Goal: Transaction & Acquisition: Obtain resource

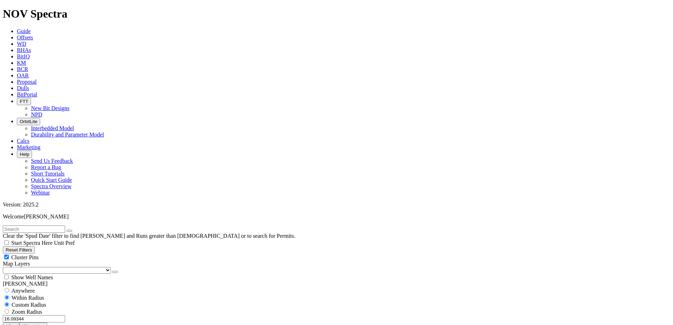
scroll to position [626, 0]
click at [35, 246] on button "Reset Filters" at bounding box center [19, 249] width 32 height 7
radio input "false"
radio input "true"
checkbox input "true"
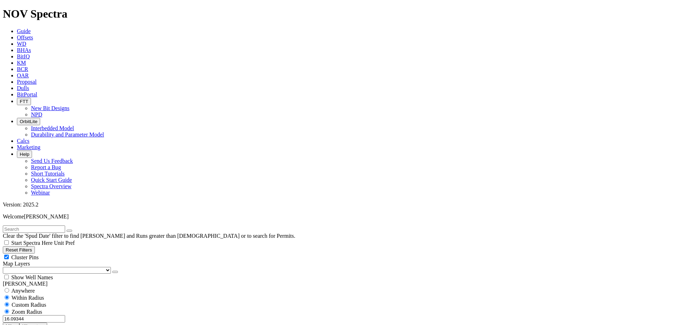
select select
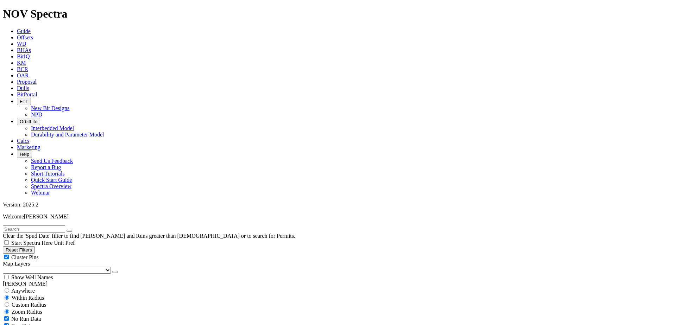
click at [65, 226] on input "text" at bounding box center [34, 229] width 62 height 7
paste input "A283631"
type input "A283631"
drag, startPoint x: 81, startPoint y: 29, endPoint x: 58, endPoint y: 30, distance: 22.9
click at [69, 231] on icon "button" at bounding box center [69, 231] width 0 height 0
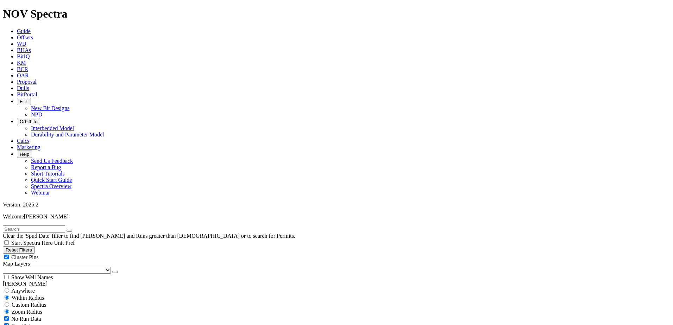
click at [57, 226] on input "text" at bounding box center [34, 229] width 62 height 7
paste input "A309565"
type input "A309565"
click at [41, 267] on select "US Counties [GEOGRAPHIC_DATA], [GEOGRAPHIC_DATA] [GEOGRAPHIC_DATA], [GEOGRAPHIC…" at bounding box center [57, 270] width 108 height 7
click at [5, 267] on select "US Counties [GEOGRAPHIC_DATA], [GEOGRAPHIC_DATA] [GEOGRAPHIC_DATA], [GEOGRAPHIC…" at bounding box center [57, 270] width 108 height 7
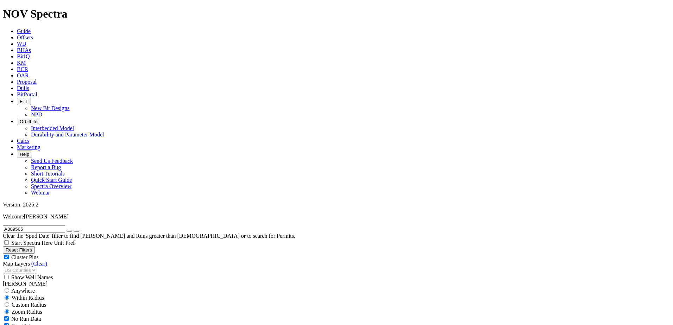
click at [72, 230] on button "button" at bounding box center [70, 231] width 6 height 2
click at [61, 226] on input "text" at bounding box center [34, 229] width 62 height 7
paste input "19146886"
type input "19146886"
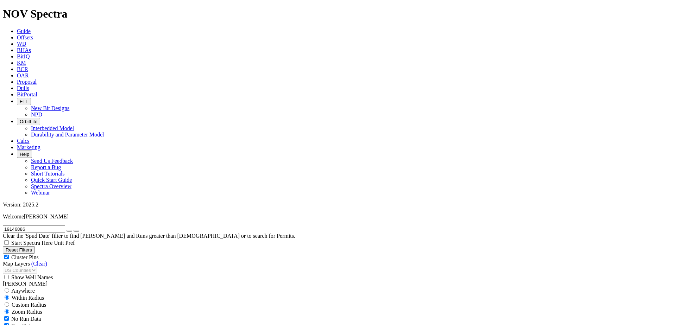
click at [27, 302] on span "Custom Radius" at bounding box center [29, 305] width 35 height 6
radio input "true"
radio input "false"
click at [48, 316] on input "number" at bounding box center [34, 319] width 62 height 7
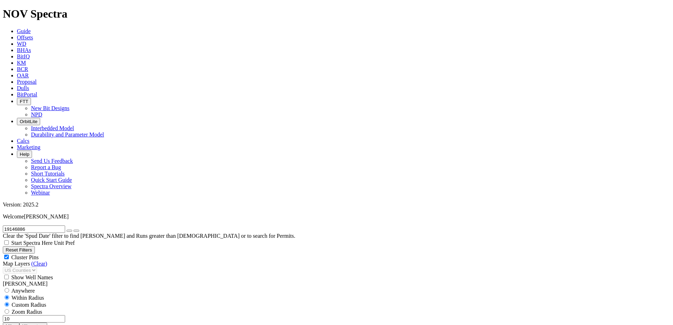
type input "10"
click at [19, 323] on button "Miles" at bounding box center [11, 326] width 17 height 7
click at [69, 231] on icon "button" at bounding box center [69, 231] width 0 height 0
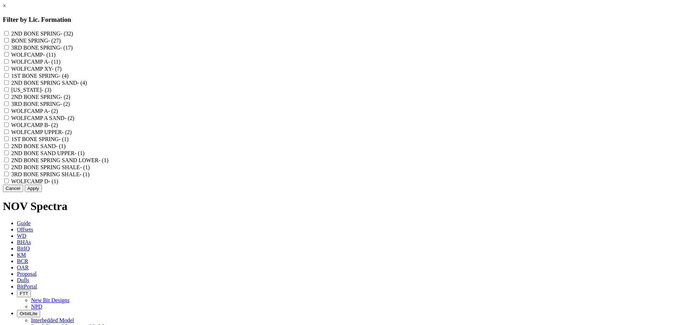
click at [9, 35] on SPRING "2ND BONE SPRING - (32)" at bounding box center [6, 33] width 5 height 5
checkbox SPRING "true"
click at [9, 85] on SAND "2ND BONE SPRING SAND - (4)" at bounding box center [6, 82] width 5 height 5
checkbox SAND "true"
click at [9, 99] on "2ND BONE SPRING - (2)" at bounding box center [6, 96] width 5 height 5
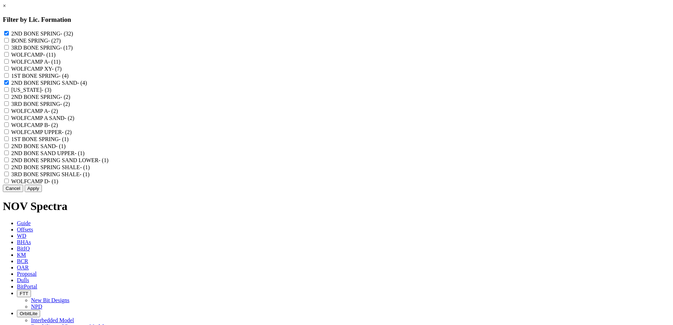
checkbox "true"
click at [9, 155] on UPPER "2ND BONE SAND UPPER - (1)" at bounding box center [6, 153] width 5 height 5
checkbox UPPER "true"
click at [9, 148] on SAND "2ND BONE SAND - (1)" at bounding box center [6, 146] width 5 height 5
checkbox SAND "true"
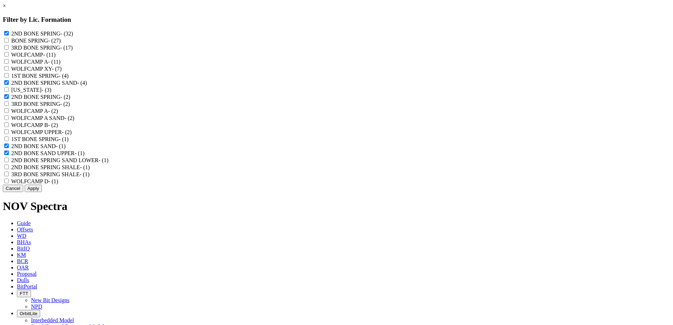
click at [9, 162] on LOWER "2ND BONE SPRING SAND LOWER - (1)" at bounding box center [6, 160] width 5 height 5
checkbox LOWER "true"
click at [9, 169] on SHALE "2ND BONE SPRING SHALE - (1)" at bounding box center [6, 167] width 5 height 5
checkbox SHALE "true"
click at [42, 192] on button "Apply" at bounding box center [33, 188] width 17 height 7
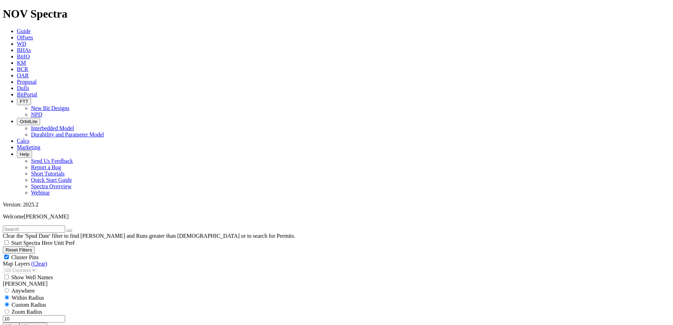
scroll to position [282, 0]
select select "6.125"
checkbox input "false"
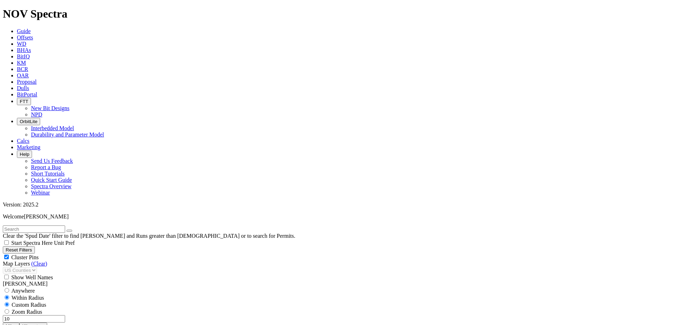
select select "? number:6.125 ?"
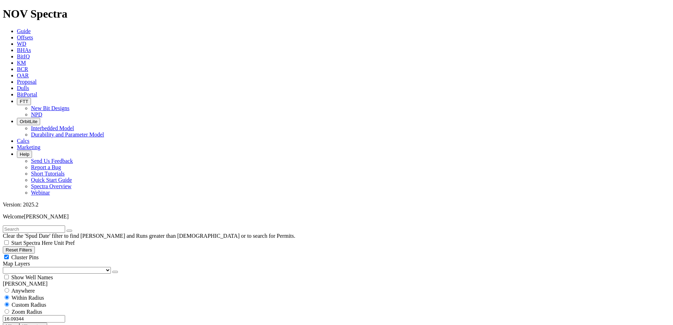
scroll to position [141, 0]
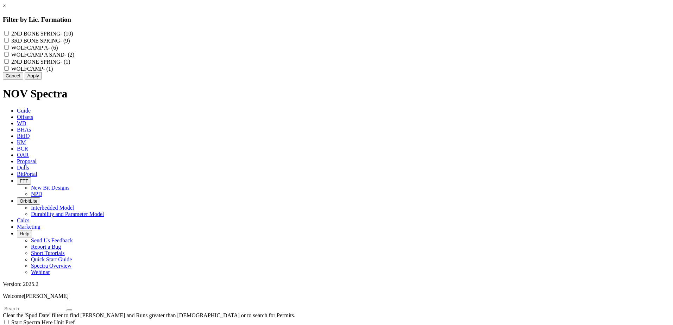
click at [9, 33] on SPRING "2ND BONE SPRING - (10)" at bounding box center [6, 33] width 5 height 5
checkbox SPRING "true"
click at [9, 64] on "2ND BONE SPRING - (1)" at bounding box center [6, 61] width 5 height 5
checkbox "true"
click at [42, 80] on button "Apply" at bounding box center [33, 75] width 17 height 7
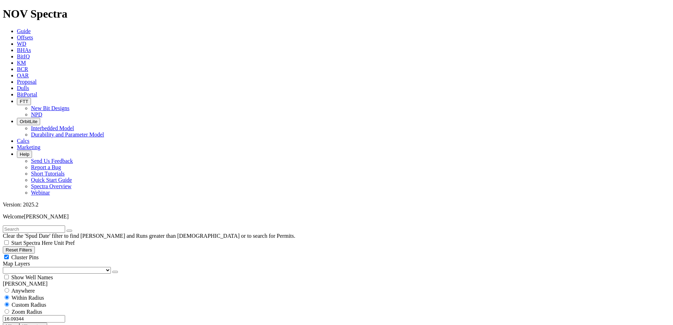
scroll to position [423, 0]
type input "7500"
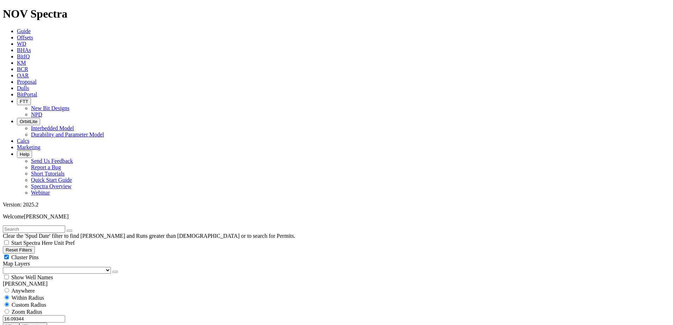
type input "-3"
type input "7500"
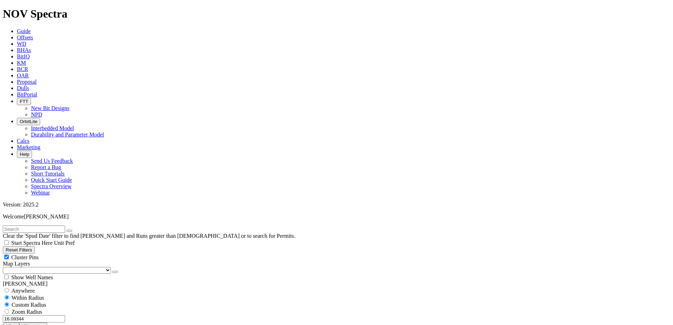
drag, startPoint x: 38, startPoint y: 211, endPoint x: 54, endPoint y: 211, distance: 15.5
type input "7500"
drag, startPoint x: 95, startPoint y: 210, endPoint x: 107, endPoint y: 210, distance: 11.6
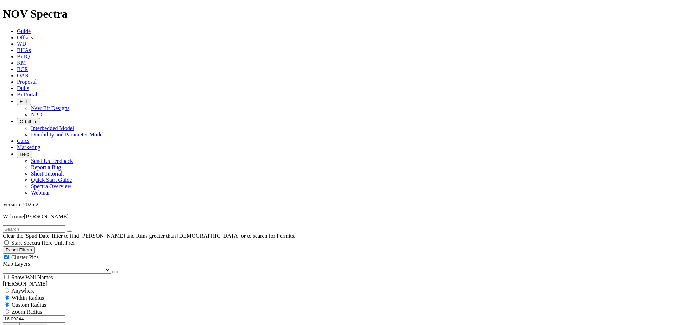
type input "13000"
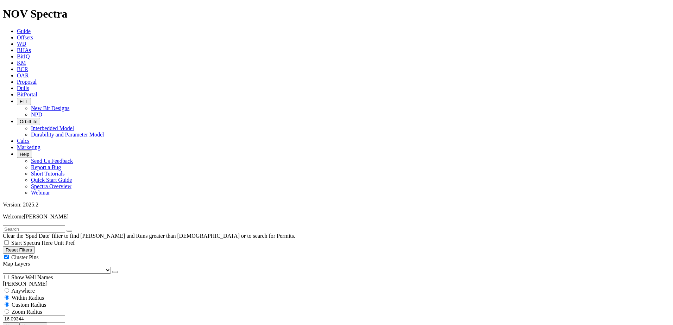
scroll to position [356, 0]
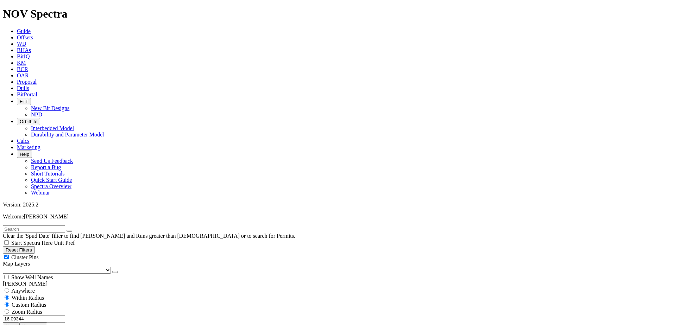
click at [41, 267] on select "US Counties [GEOGRAPHIC_DATA], [GEOGRAPHIC_DATA] [GEOGRAPHIC_DATA], [GEOGRAPHIC…" at bounding box center [57, 270] width 108 height 7
click at [5, 267] on select "US Counties [GEOGRAPHIC_DATA], [GEOGRAPHIC_DATA] [GEOGRAPHIC_DATA], [GEOGRAPHIC…" at bounding box center [57, 270] width 108 height 7
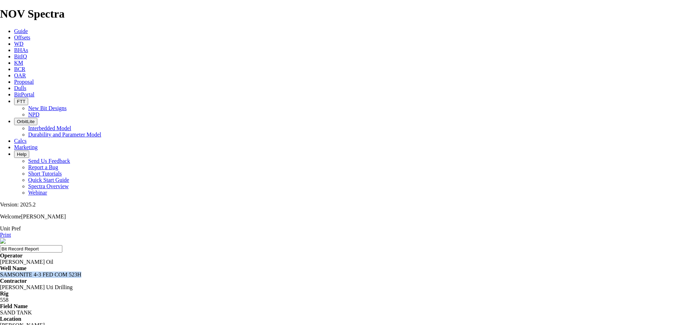
click at [14, 85] on icon at bounding box center [14, 88] width 0 height 6
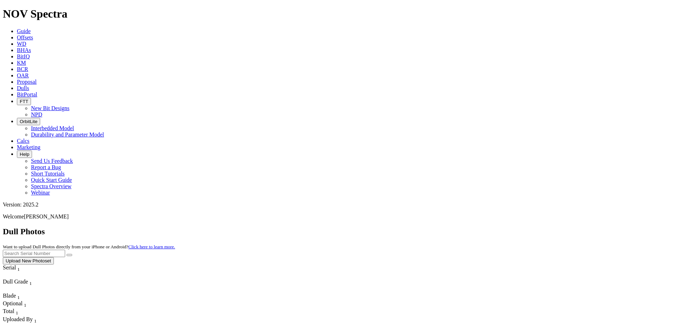
click at [65, 250] on input "text" at bounding box center [34, 253] width 62 height 7
paste input "A309565"
click at [69, 255] on icon "submit" at bounding box center [69, 255] width 0 height 0
click at [65, 250] on input "A309565" at bounding box center [34, 253] width 62 height 7
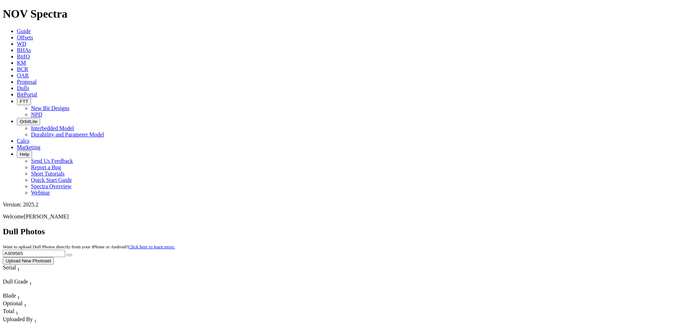
paste input "4351"
type input "A304351"
click at [72, 254] on button "submit" at bounding box center [70, 255] width 6 height 2
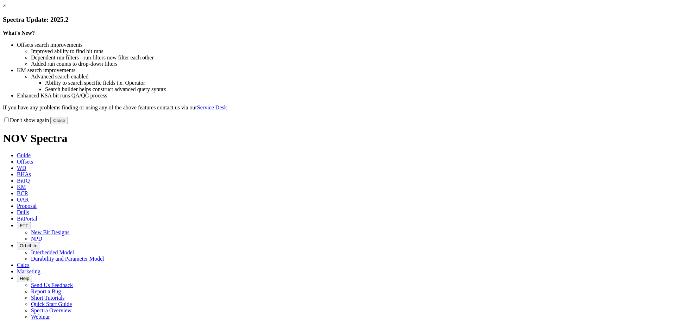
click at [68, 124] on button "Close" at bounding box center [59, 120] width 18 height 7
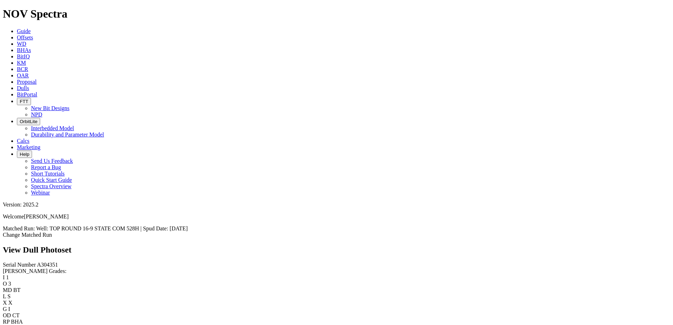
scroll to position [1136, 0]
click at [33, 35] on link "Offsets" at bounding box center [25, 38] width 16 height 6
